Goal: Entertainment & Leisure: Consume media (video, audio)

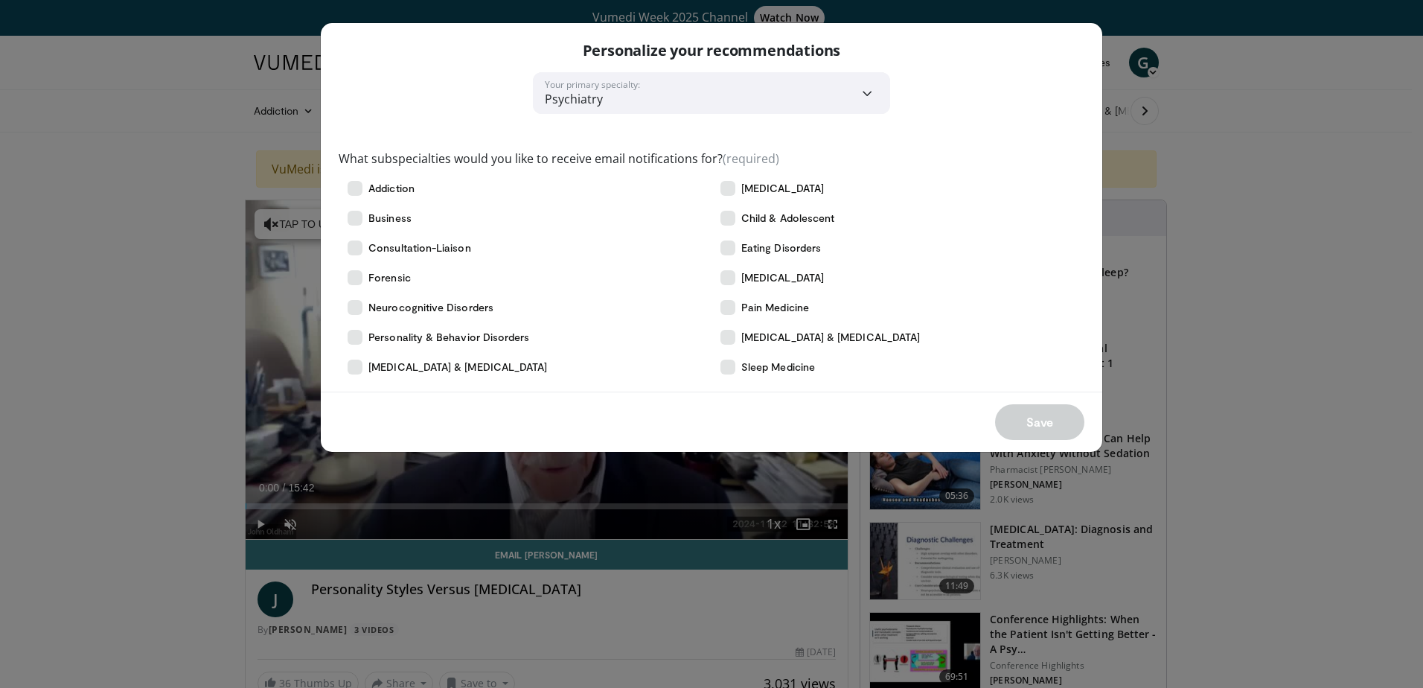
click at [1307, 178] on div "**********" at bounding box center [711, 344] width 1423 height 688
click at [789, 223] on span "Child & Adolescent" at bounding box center [787, 218] width 93 height 15
click at [515, 364] on span "[MEDICAL_DATA] & [MEDICAL_DATA]" at bounding box center [457, 367] width 179 height 15
click at [1041, 431] on button "Save" at bounding box center [1039, 422] width 89 height 36
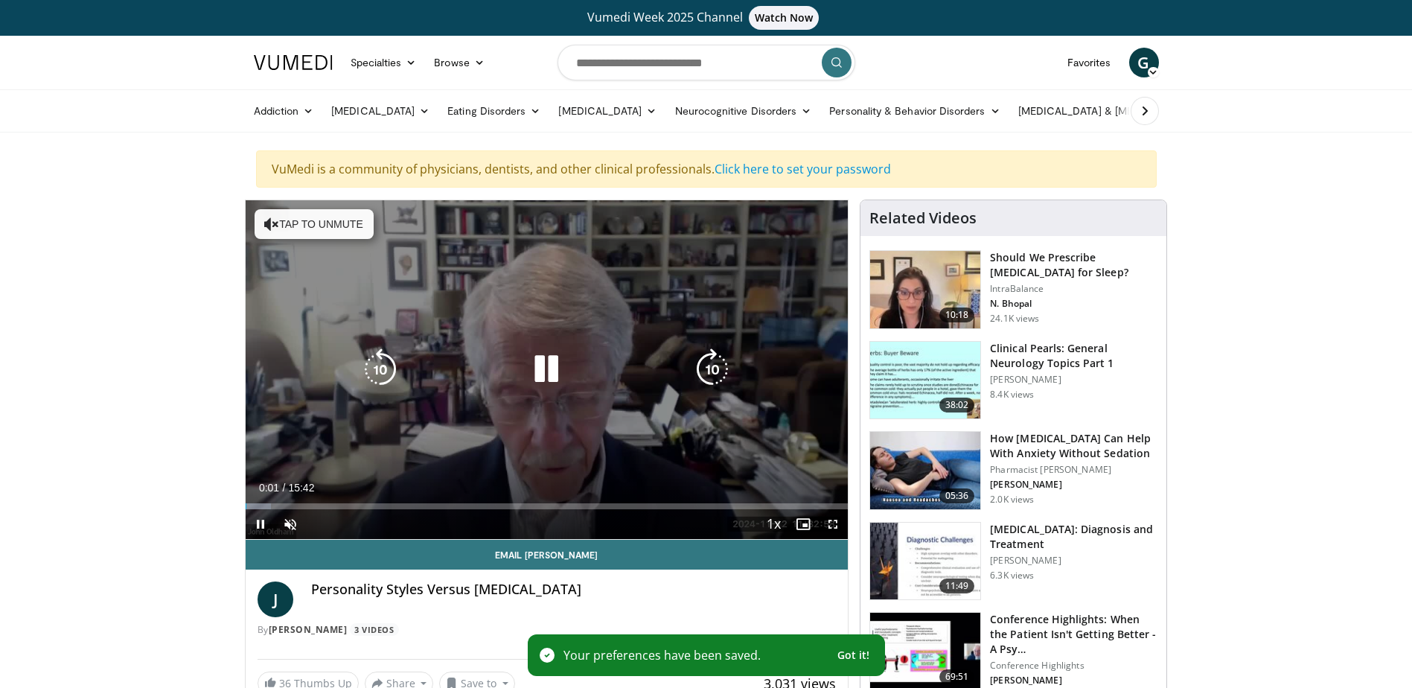
click at [552, 374] on icon "Video Player" at bounding box center [547, 369] width 42 height 42
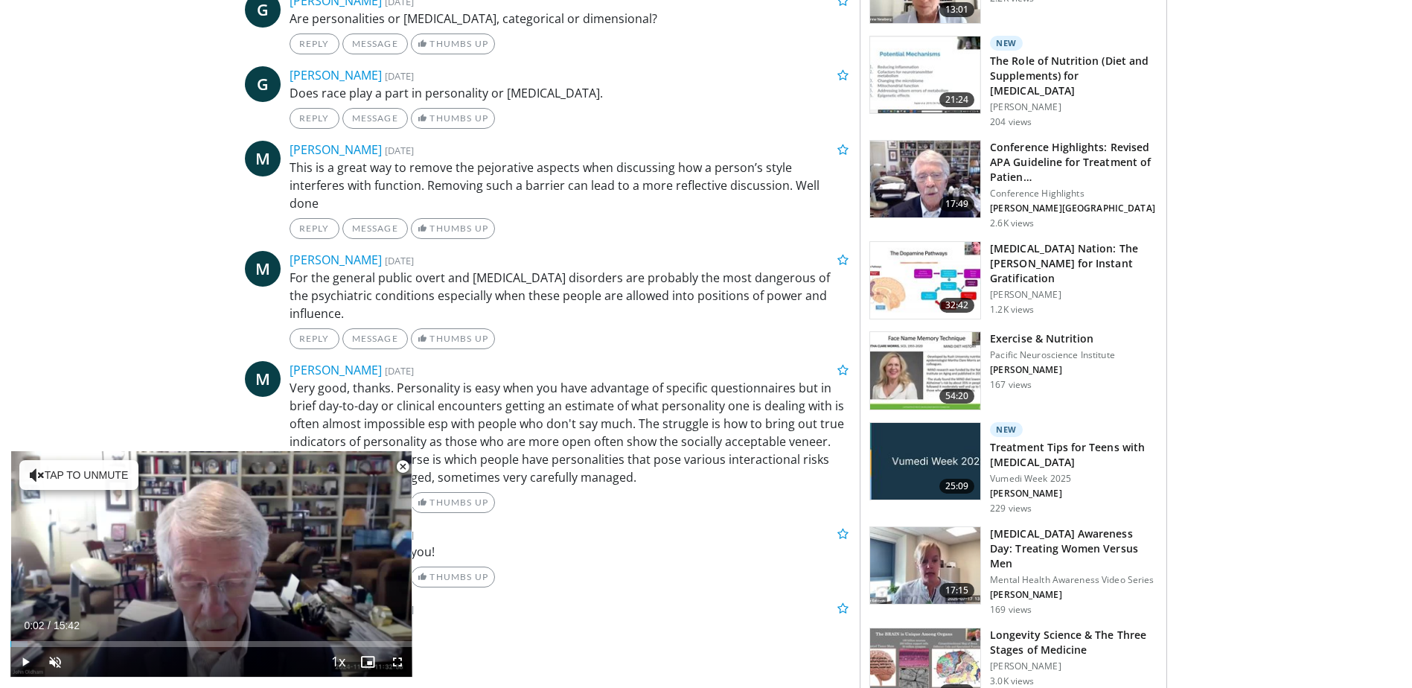
scroll to position [893, 0]
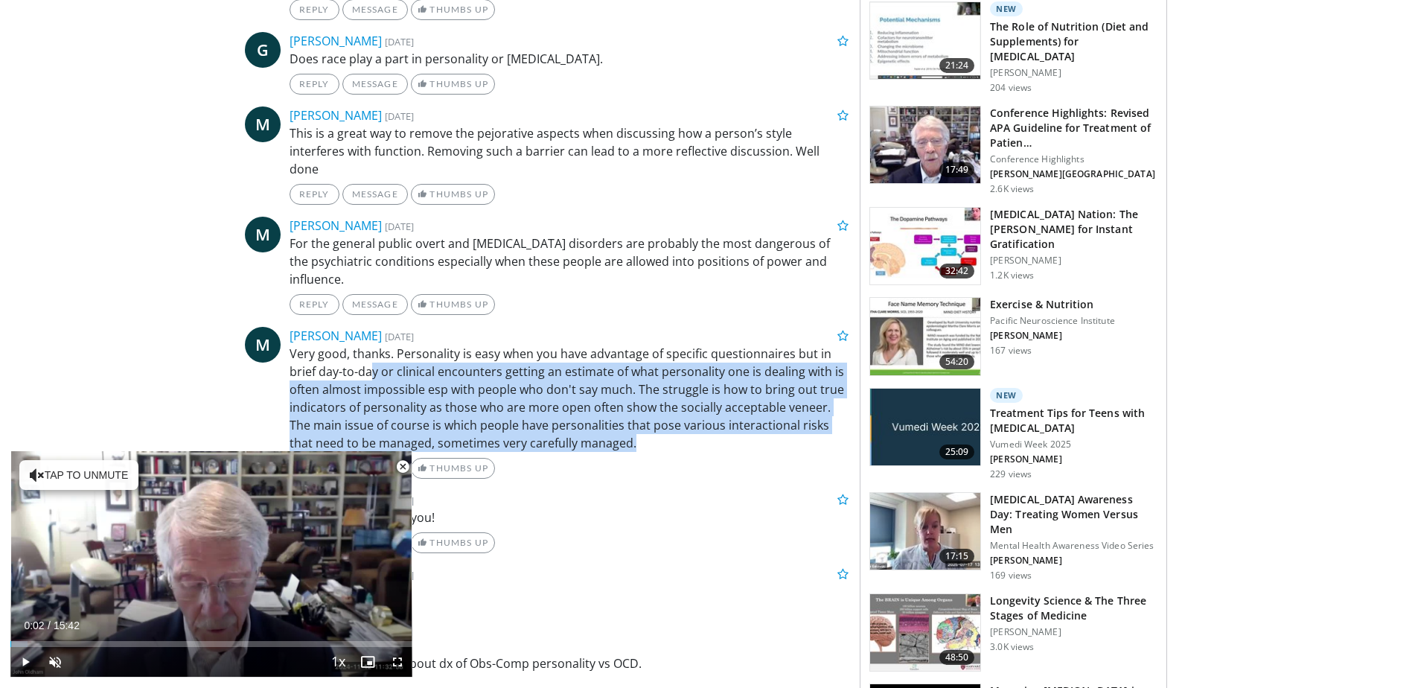
drag, startPoint x: 377, startPoint y: 352, endPoint x: 763, endPoint y: 422, distance: 392.7
click at [763, 422] on p "Very good, thanks. Personality is easy when you have advantage of specific ques…" at bounding box center [570, 398] width 560 height 107
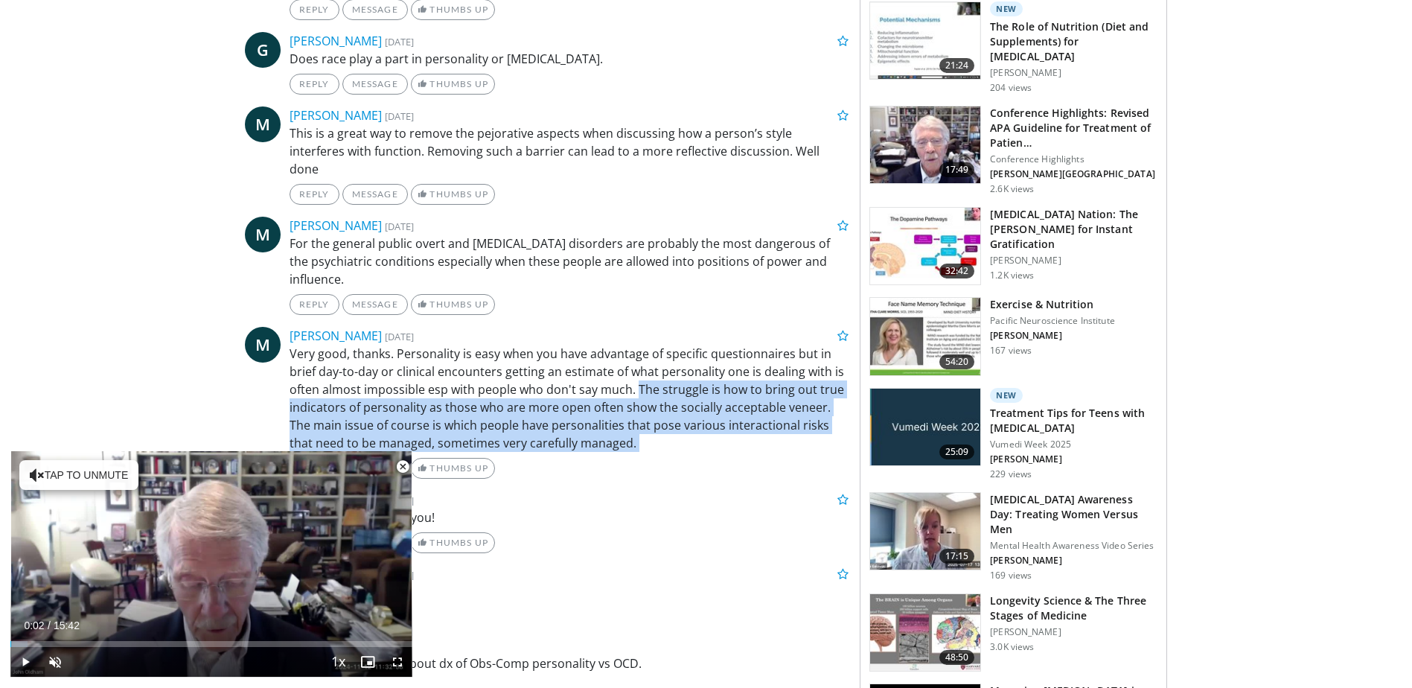
drag, startPoint x: 763, startPoint y: 422, endPoint x: 645, endPoint y: 374, distance: 127.9
click at [645, 374] on p "Very good, thanks. Personality is easy when you have advantage of specific ques…" at bounding box center [570, 398] width 560 height 107
drag, startPoint x: 645, startPoint y: 374, endPoint x: 692, endPoint y: 427, distance: 71.2
click at [692, 427] on p "Very good, thanks. Personality is easy when you have advantage of specific ques…" at bounding box center [570, 398] width 560 height 107
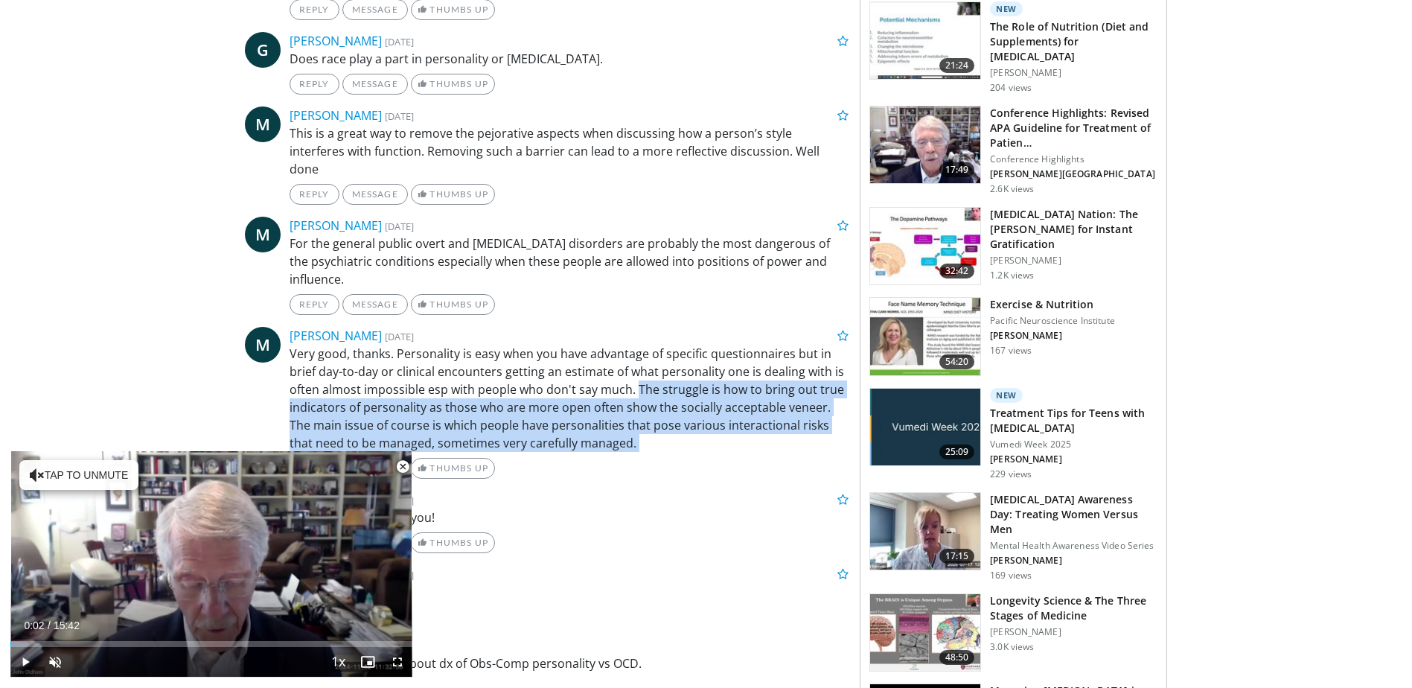
click at [692, 427] on p "Very good, thanks. Personality is easy when you have advantage of specific ques…" at bounding box center [570, 398] width 560 height 107
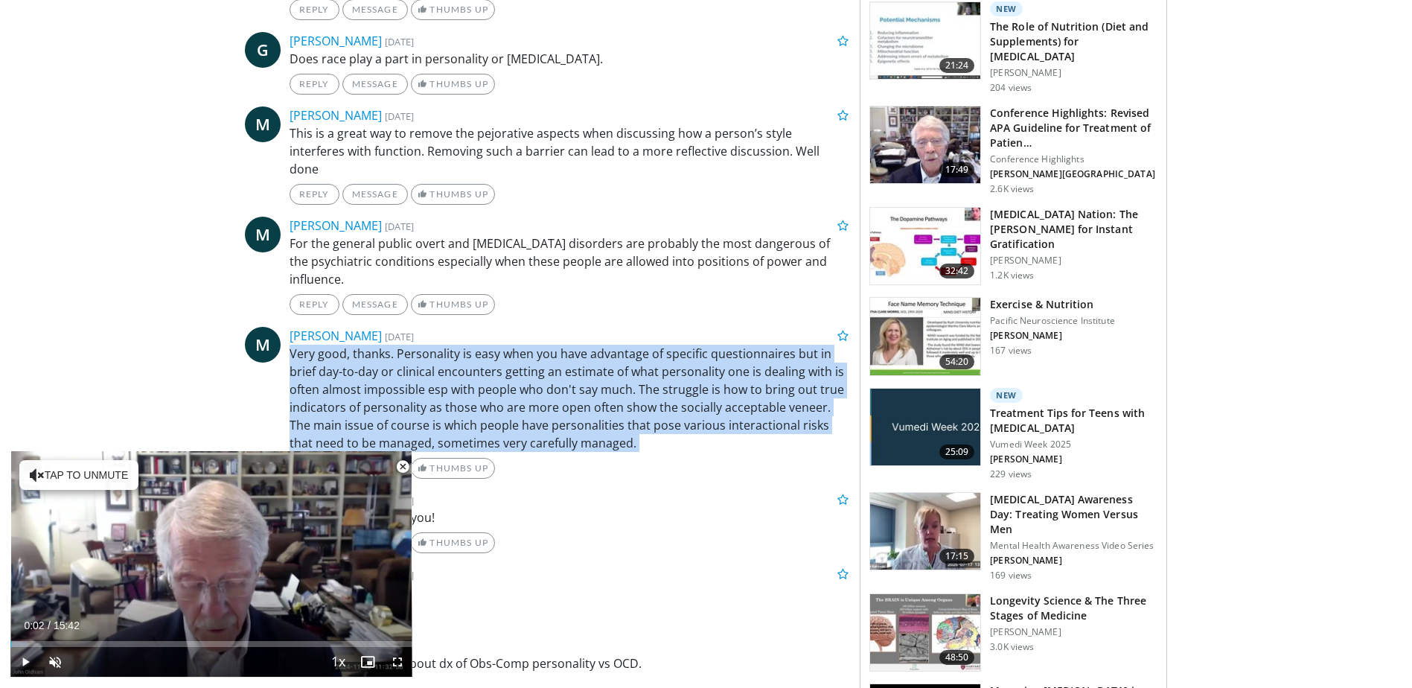
drag, startPoint x: 690, startPoint y: 421, endPoint x: 627, endPoint y: 303, distance: 133.6
click at [627, 303] on ul "G [PERSON_NAME] [DATE] Are personalities or [MEDICAL_DATA], categorical or dime…" at bounding box center [547, 449] width 604 height 983
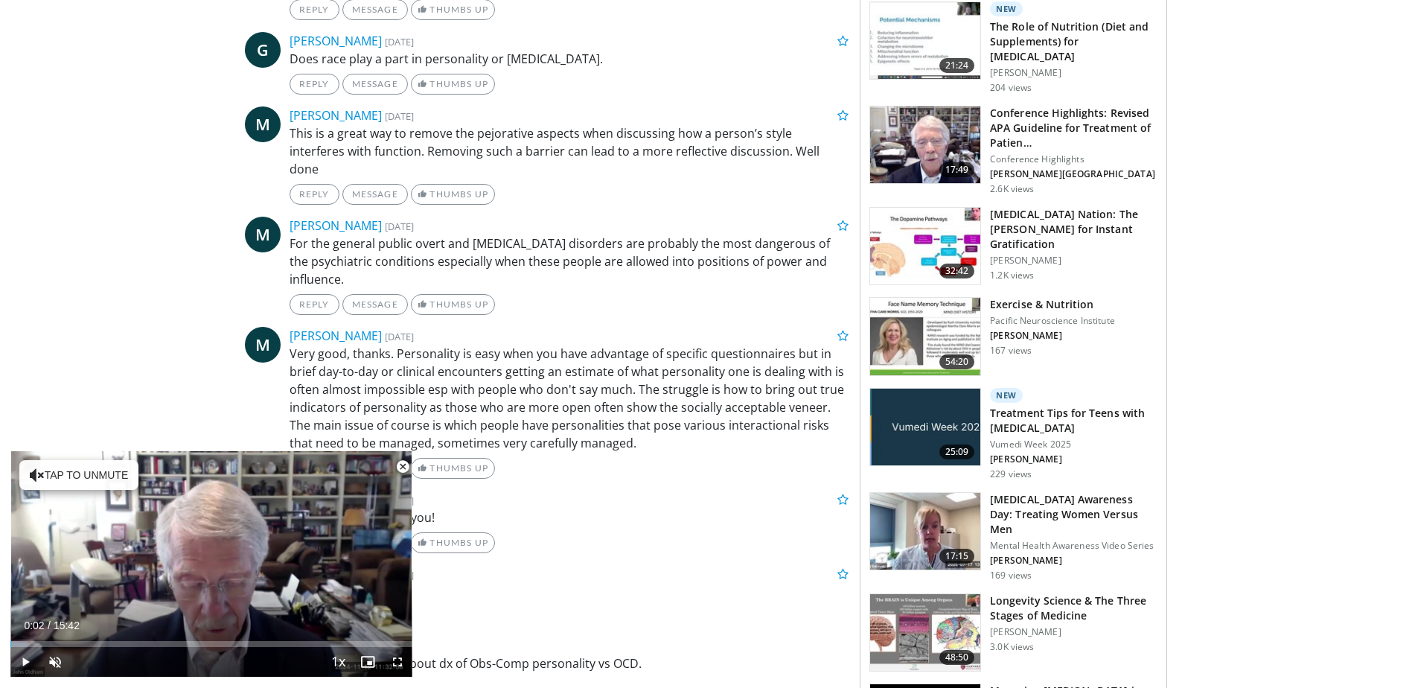
click at [627, 303] on ul "G [PERSON_NAME] [DATE] Are personalities or [MEDICAL_DATA], categorical or dime…" at bounding box center [547, 449] width 604 height 983
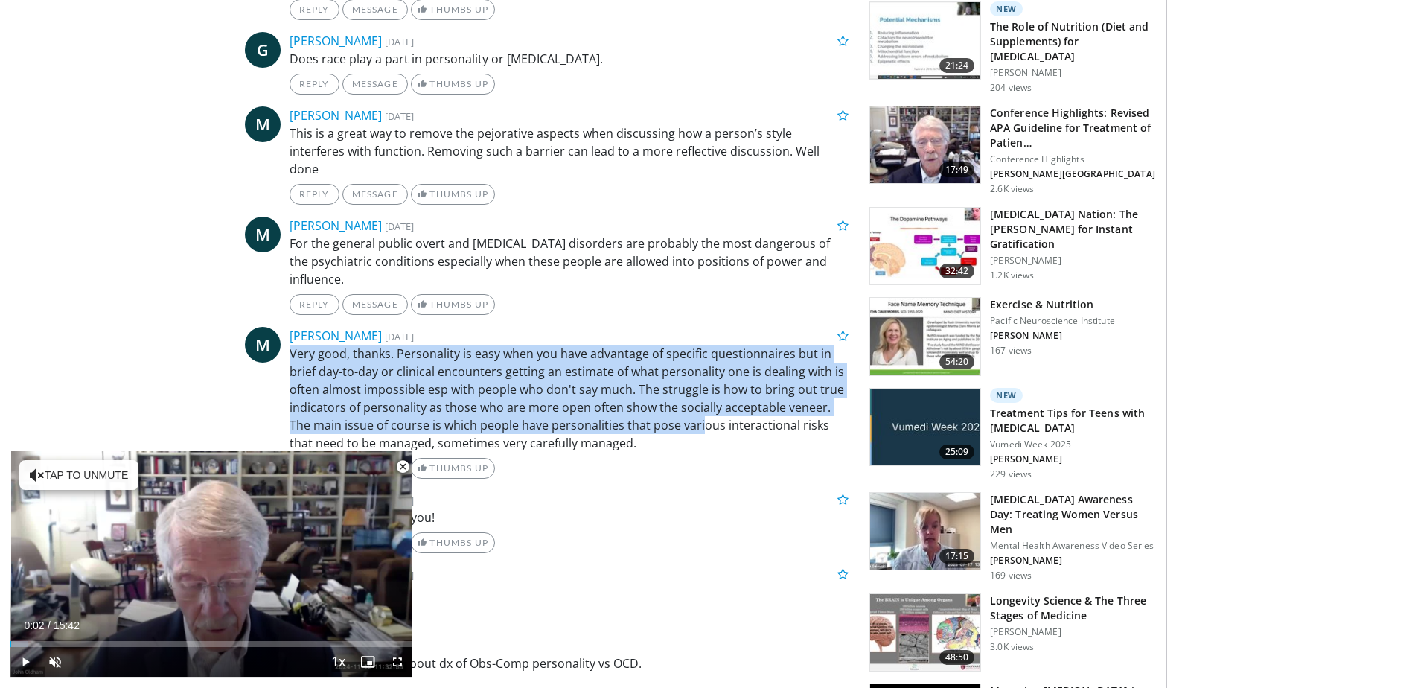
drag, startPoint x: 627, startPoint y: 303, endPoint x: 677, endPoint y: 415, distance: 122.3
click at [677, 415] on ul "G [PERSON_NAME] [DATE] Are personalities or [MEDICAL_DATA], categorical or dime…" at bounding box center [547, 449] width 604 height 983
click at [677, 415] on p "Very good, thanks. Personality is easy when you have advantage of specific ques…" at bounding box center [570, 398] width 560 height 107
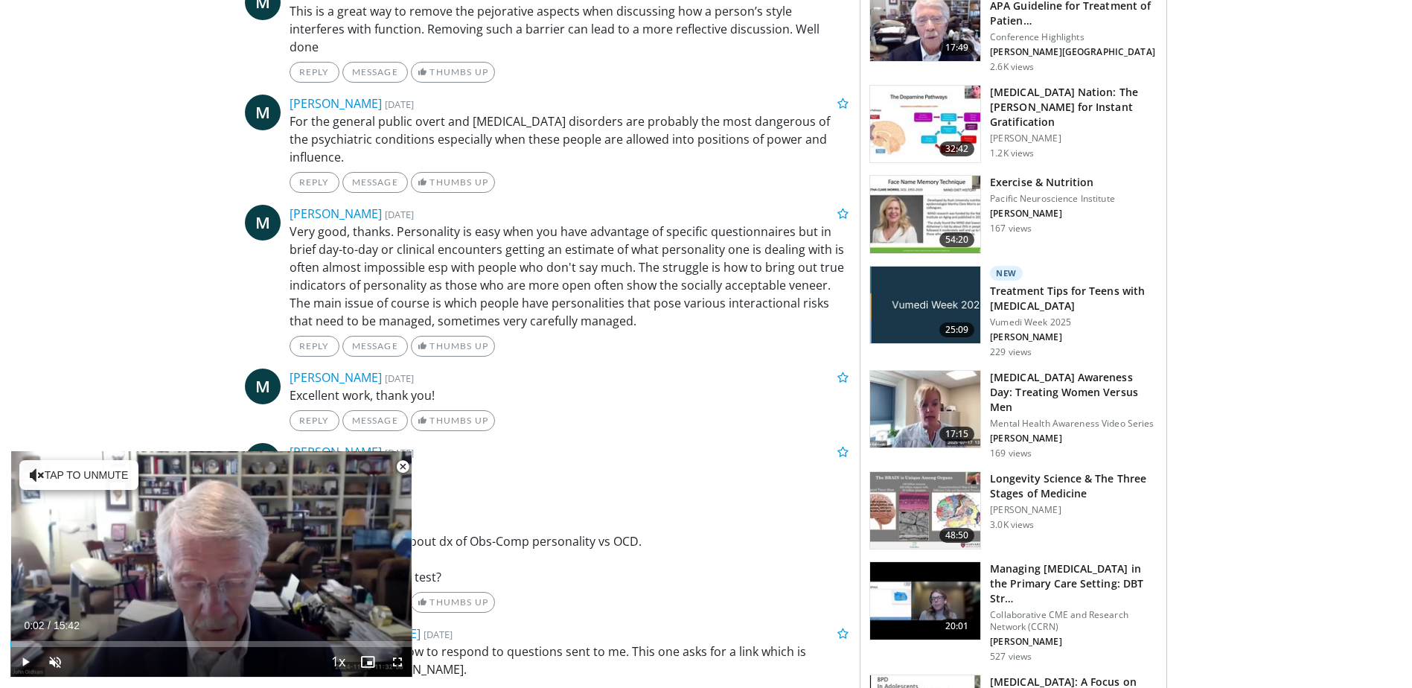
scroll to position [1042, 0]
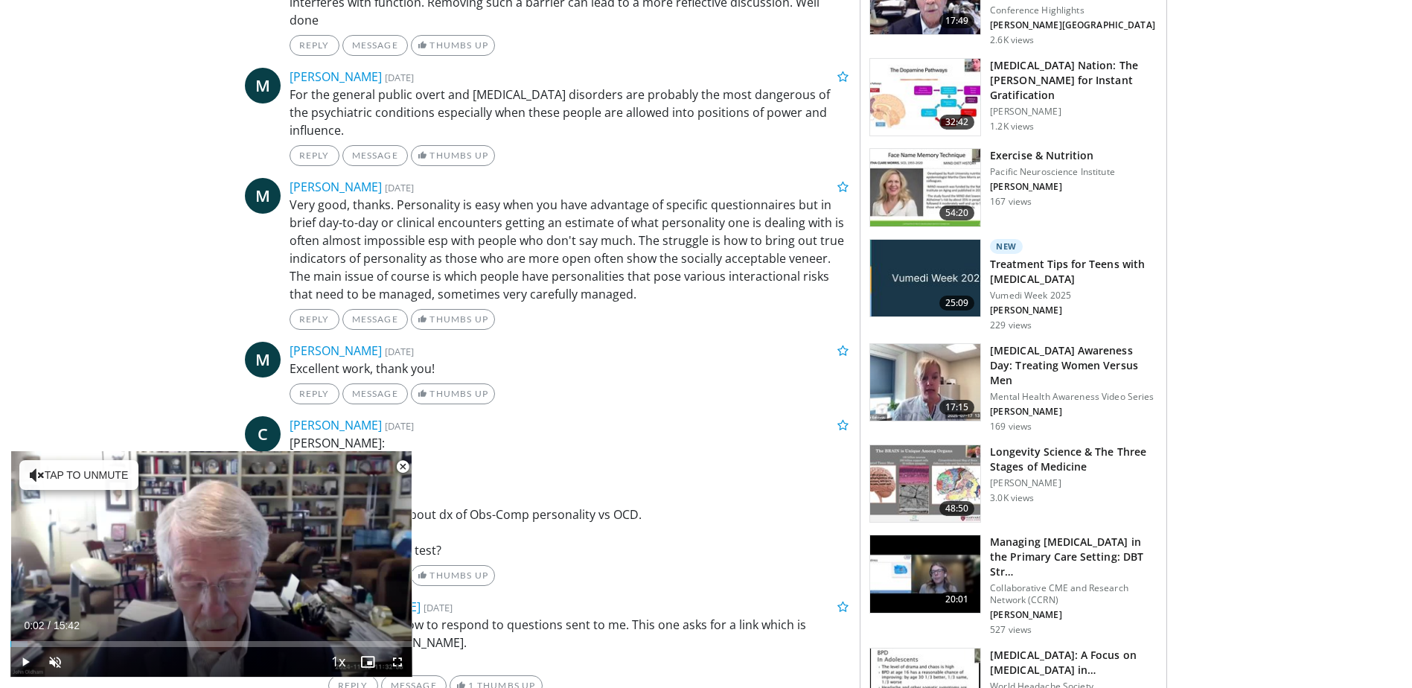
click at [402, 466] on span "Video Player" at bounding box center [403, 467] width 30 height 30
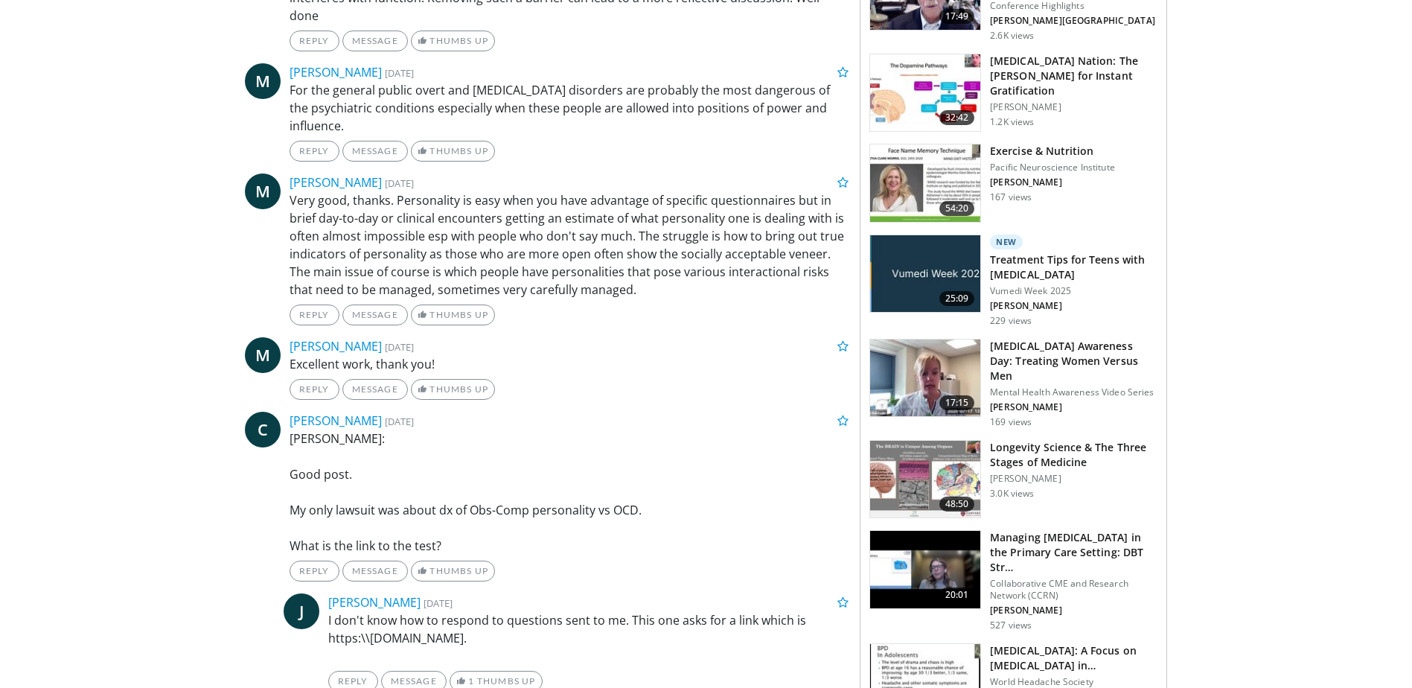
scroll to position [1224, 0]
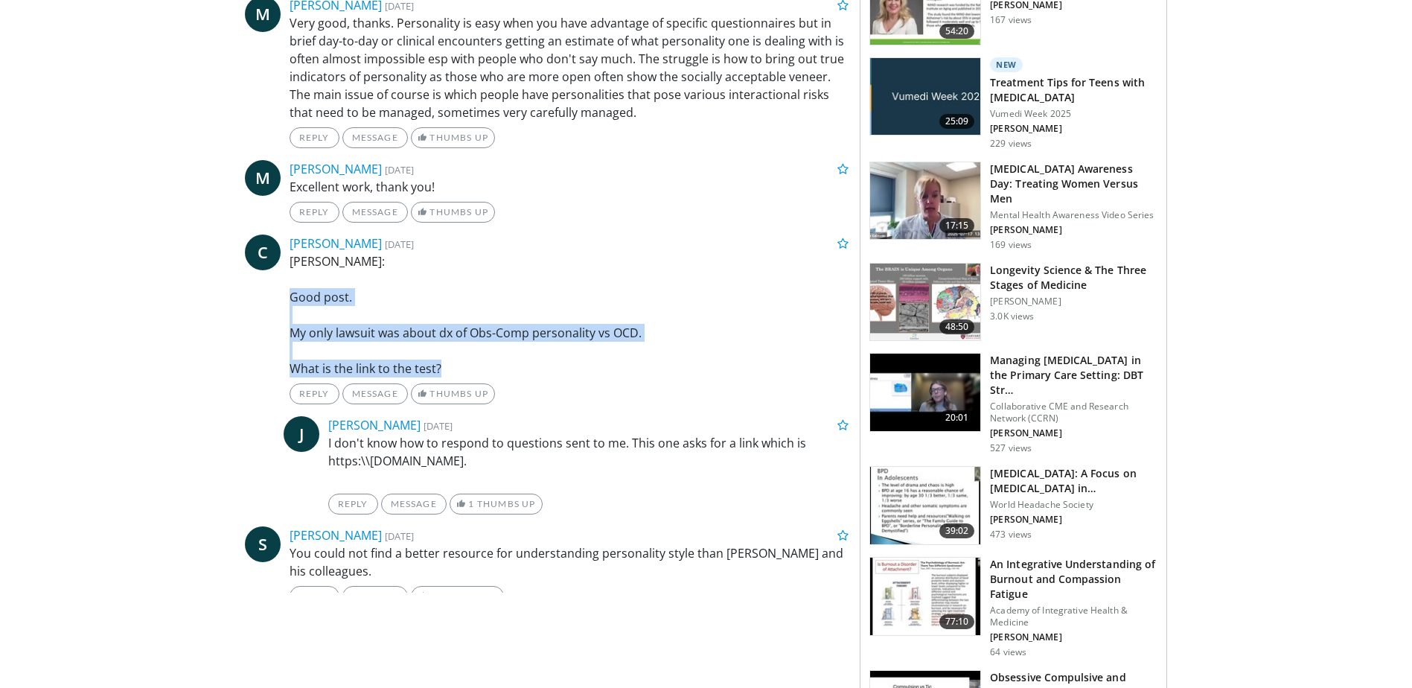
drag, startPoint x: 453, startPoint y: 284, endPoint x: 567, endPoint y: 349, distance: 131.0
click at [567, 349] on p "[PERSON_NAME]: Good post. My only lawsuit was about dx of Obs-Comp personality …" at bounding box center [570, 314] width 560 height 125
drag, startPoint x: 567, startPoint y: 349, endPoint x: 514, endPoint y: 300, distance: 72.7
click at [514, 300] on p "[PERSON_NAME]: Good post. My only lawsuit was about dx of Obs-Comp personality …" at bounding box center [570, 314] width 560 height 125
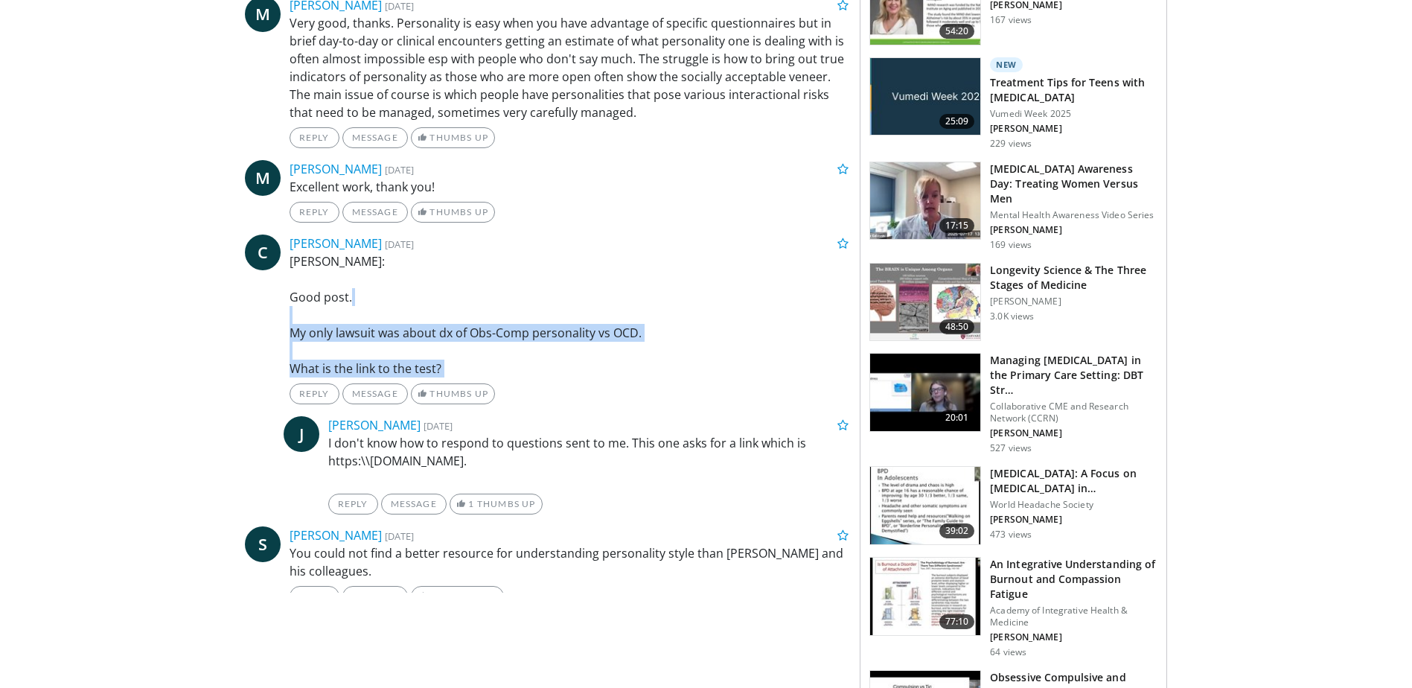
click at [514, 300] on p "[PERSON_NAME]: Good post. My only lawsuit was about dx of Obs-Comp personality …" at bounding box center [570, 314] width 560 height 125
drag, startPoint x: 514, startPoint y: 300, endPoint x: 543, endPoint y: 351, distance: 59.4
click at [543, 351] on p "[PERSON_NAME]: Good post. My only lawsuit was about dx of Obs-Comp personality …" at bounding box center [570, 314] width 560 height 125
click at [545, 351] on p "[PERSON_NAME]: Good post. My only lawsuit was about dx of Obs-Comp personality …" at bounding box center [570, 314] width 560 height 125
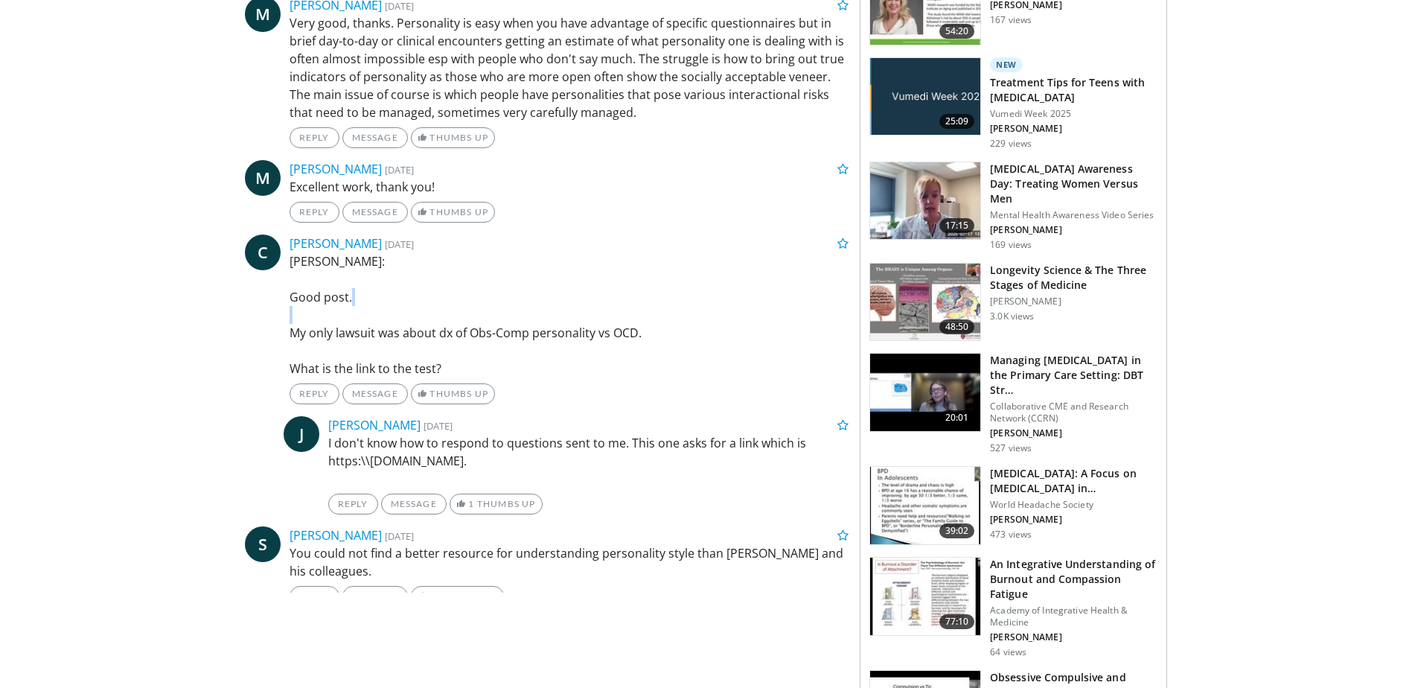
drag, startPoint x: 545, startPoint y: 351, endPoint x: 502, endPoint y: 294, distance: 71.8
click at [502, 294] on p "[PERSON_NAME]: Good post. My only lawsuit was about dx of Obs-Comp personality …" at bounding box center [570, 314] width 560 height 125
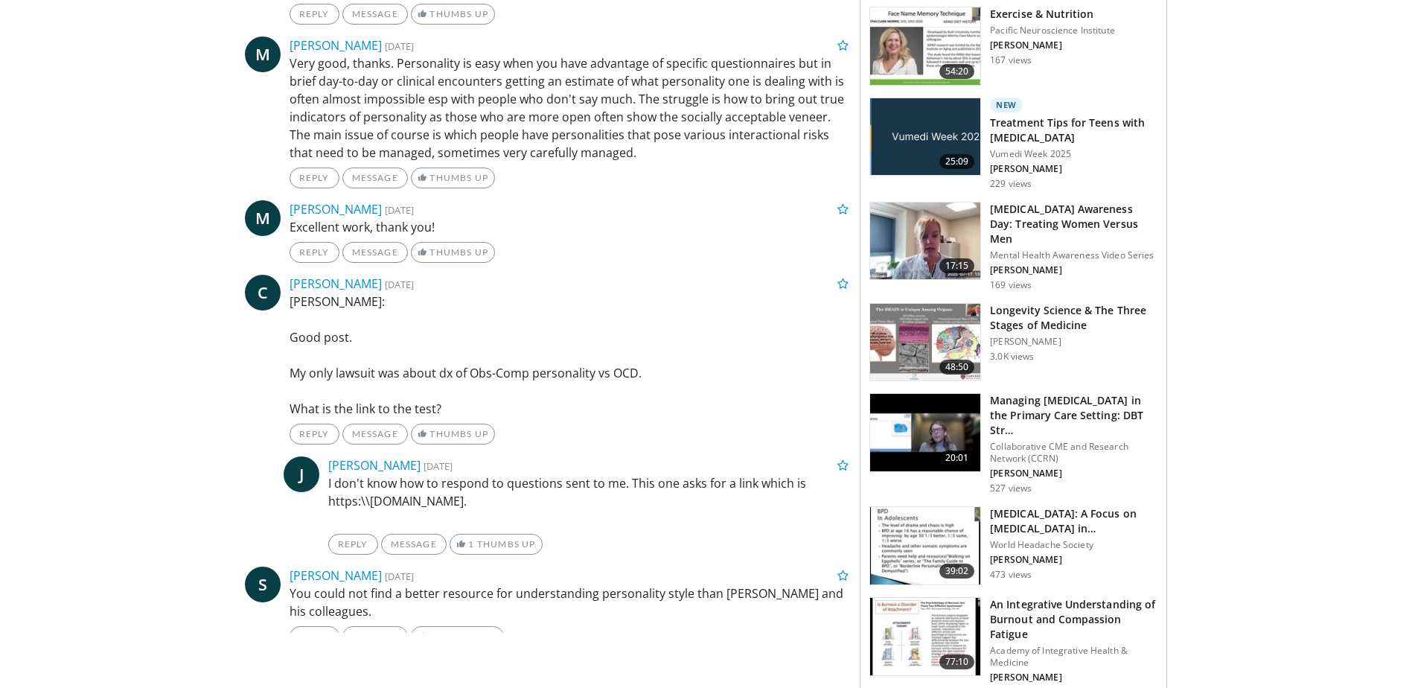
scroll to position [1149, 0]
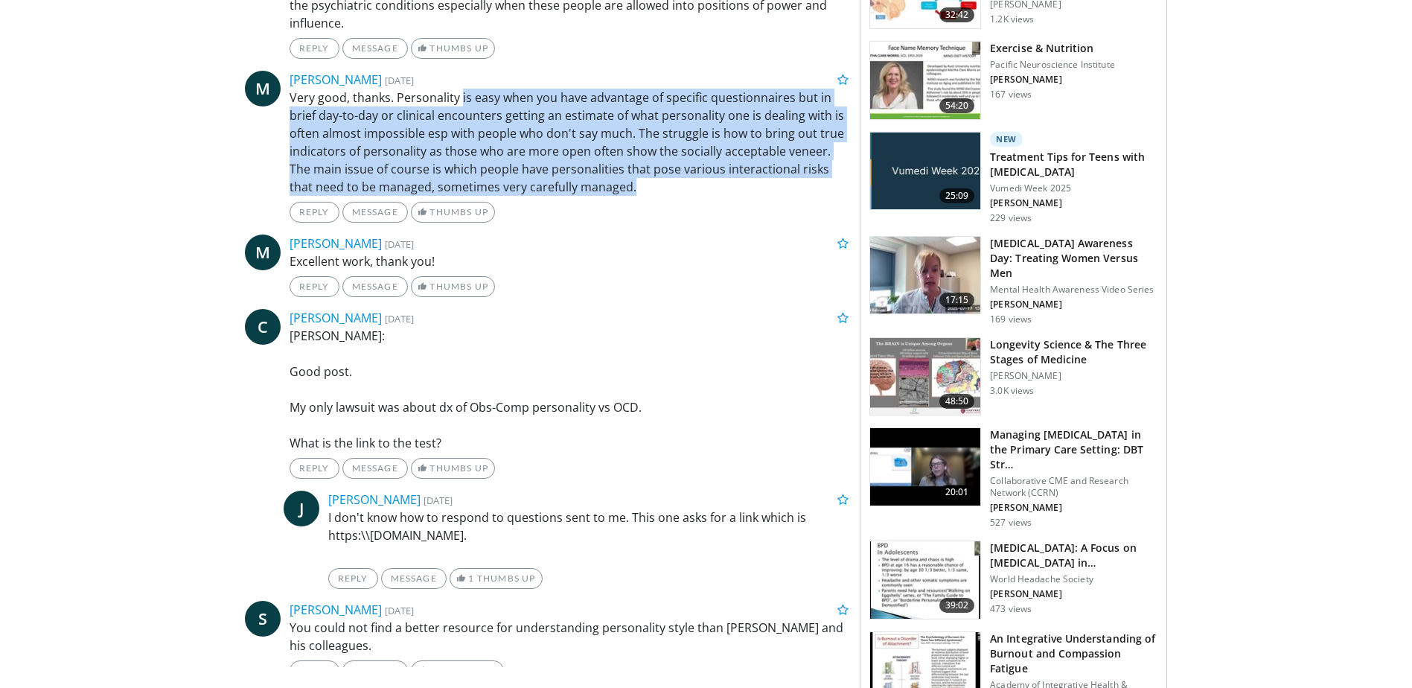
drag, startPoint x: 521, startPoint y: 95, endPoint x: 712, endPoint y: 165, distance: 203.7
click at [712, 165] on p "Very good, thanks. Personality is easy when you have advantage of specific ques…" at bounding box center [570, 142] width 560 height 107
drag, startPoint x: 712, startPoint y: 165, endPoint x: 648, endPoint y: 71, distance: 114.0
click at [648, 89] on p "Very good, thanks. Personality is easy when you have advantage of specific ques…" at bounding box center [570, 142] width 560 height 107
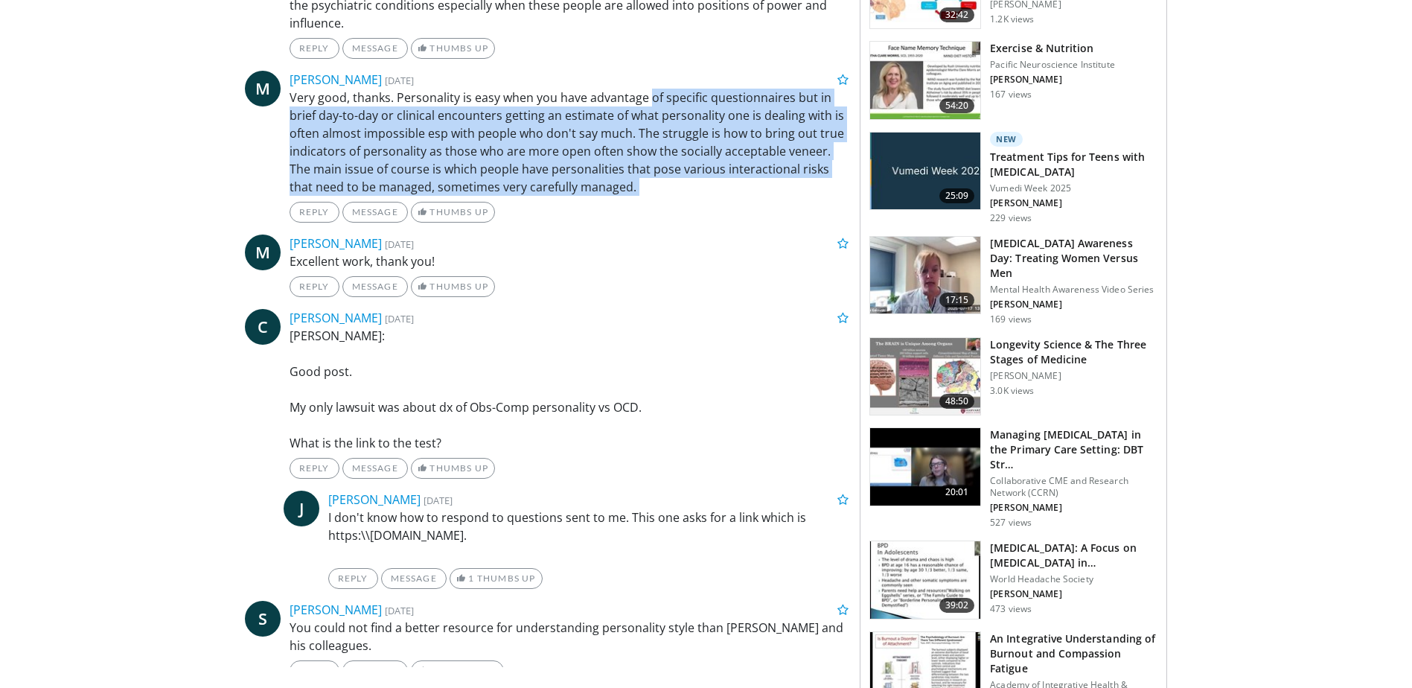
click at [648, 89] on p "Very good, thanks. Personality is easy when you have advantage of specific ques…" at bounding box center [570, 142] width 560 height 107
